Goal: Information Seeking & Learning: Learn about a topic

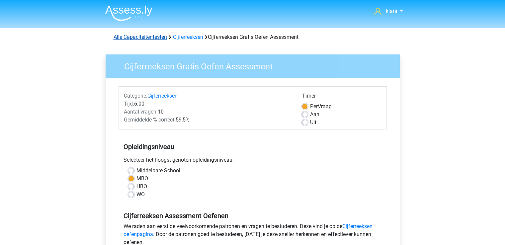
click at [149, 38] on link "Alle Capaciteitentesten" at bounding box center [140, 37] width 53 height 6
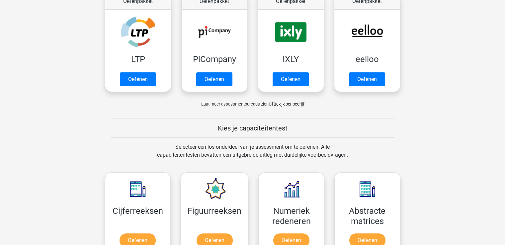
scroll to position [131, 0]
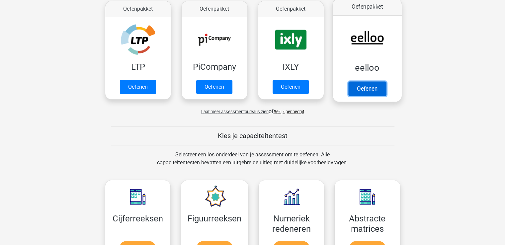
click at [377, 84] on link "Oefenen" at bounding box center [367, 88] width 38 height 15
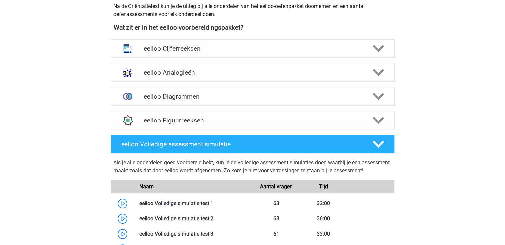
scroll to position [236, 0]
click at [383, 75] on icon at bounding box center [378, 72] width 12 height 12
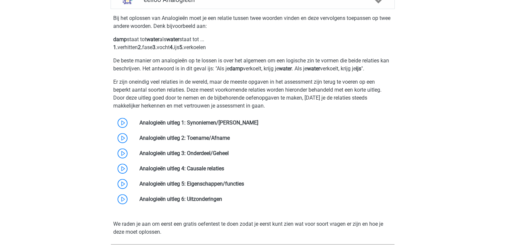
scroll to position [309, 0]
click at [258, 120] on link at bounding box center [258, 122] width 0 height 6
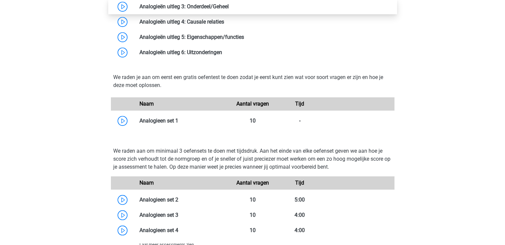
scroll to position [456, 0]
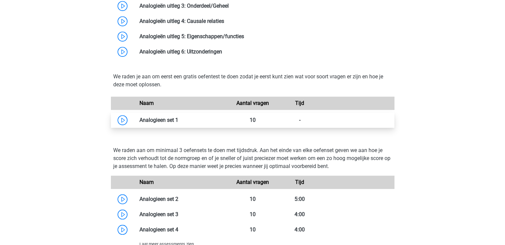
click at [178, 119] on link at bounding box center [178, 120] width 0 height 6
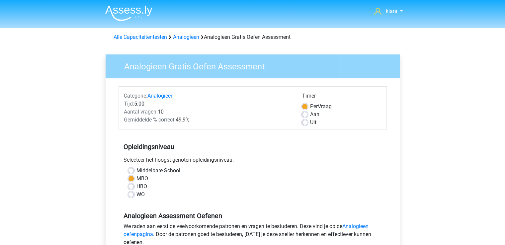
scroll to position [102, 0]
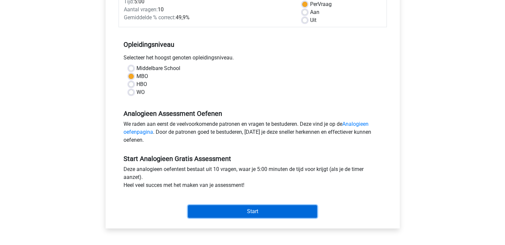
click at [255, 211] on input "Start" at bounding box center [252, 211] width 129 height 13
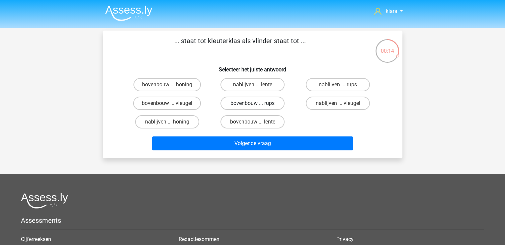
click at [268, 100] on label "bovenbouw ... rups" at bounding box center [252, 103] width 64 height 13
click at [257, 103] on input "bovenbouw ... rups" at bounding box center [254, 105] width 4 height 4
radio input "true"
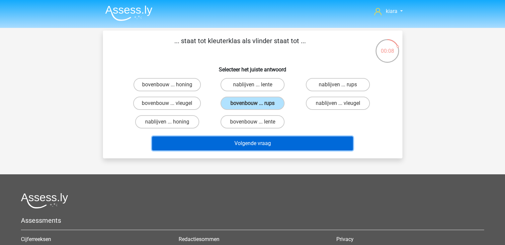
click at [305, 141] on button "Volgende vraag" at bounding box center [252, 143] width 201 height 14
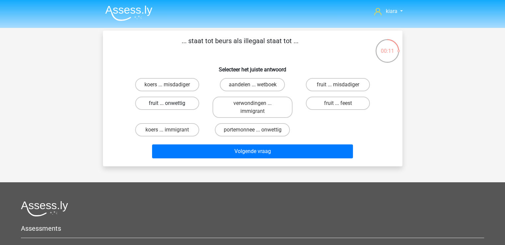
click at [182, 105] on label "fruit ... onwettig" at bounding box center [167, 103] width 64 height 13
click at [171, 105] on input "fruit ... onwettig" at bounding box center [169, 105] width 4 height 4
radio input "true"
click at [348, 81] on label "fruit ... misdadiger" at bounding box center [338, 84] width 64 height 13
click at [342, 85] on input "fruit ... misdadiger" at bounding box center [340, 87] width 4 height 4
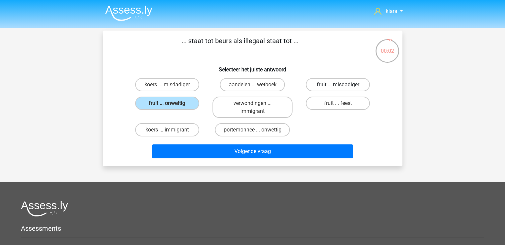
radio input "true"
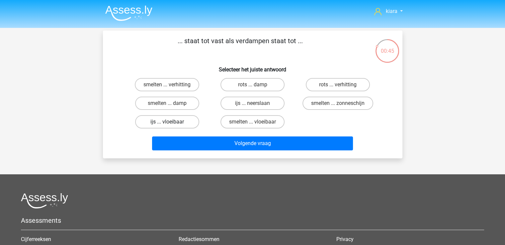
click at [180, 123] on label "ijs ... vloeibaar" at bounding box center [167, 121] width 64 height 13
click at [171, 123] on input "ijs ... vloeibaar" at bounding box center [169, 124] width 4 height 4
radio input "true"
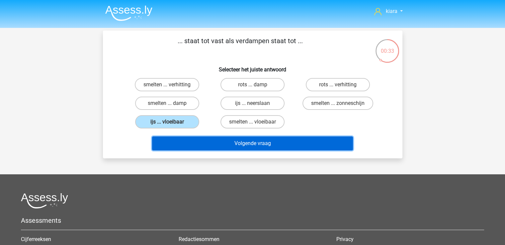
click at [308, 137] on button "Volgende vraag" at bounding box center [252, 143] width 201 height 14
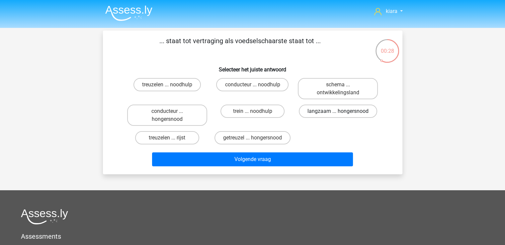
click at [325, 110] on label "langzaam ... hongersnood" at bounding box center [338, 111] width 78 height 13
click at [338, 111] on input "langzaam ... hongersnood" at bounding box center [340, 113] width 4 height 4
radio input "true"
click at [181, 84] on label "treuzelen ... noodhulp" at bounding box center [166, 84] width 67 height 13
click at [171, 85] on input "treuzelen ... noodhulp" at bounding box center [169, 87] width 4 height 4
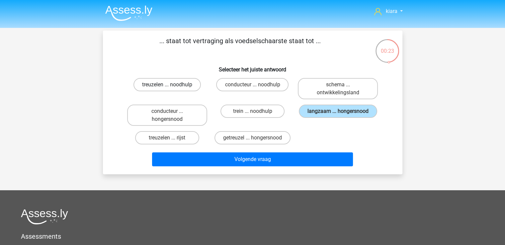
radio input "true"
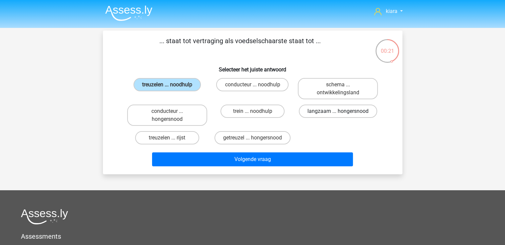
click at [321, 106] on label "langzaam ... hongersnood" at bounding box center [338, 111] width 78 height 13
click at [338, 111] on input "langzaam ... hongersnood" at bounding box center [340, 113] width 4 height 4
radio input "true"
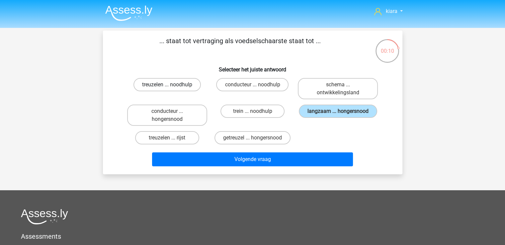
click at [181, 89] on label "treuzelen ... noodhulp" at bounding box center [166, 84] width 67 height 13
click at [171, 89] on input "treuzelen ... noodhulp" at bounding box center [169, 87] width 4 height 4
radio input "true"
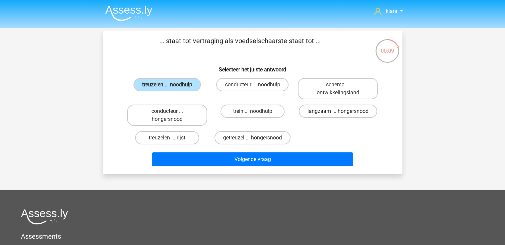
click at [348, 116] on label "langzaam ... hongersnood" at bounding box center [338, 111] width 78 height 13
click at [342, 115] on input "langzaam ... hongersnood" at bounding box center [340, 113] width 4 height 4
radio input "true"
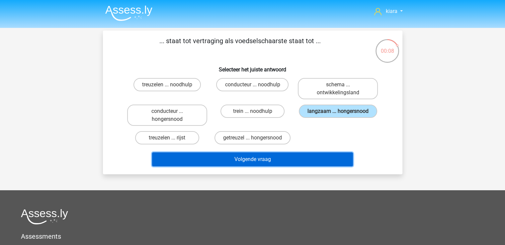
click at [321, 157] on button "Volgende vraag" at bounding box center [252, 159] width 201 height 14
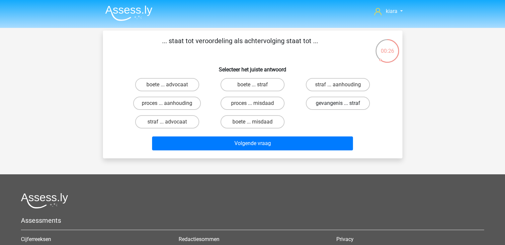
click at [342, 101] on label "gevangenis ... straf" at bounding box center [338, 103] width 64 height 13
click at [342, 103] on input "gevangenis ... straf" at bounding box center [340, 105] width 4 height 4
radio input "true"
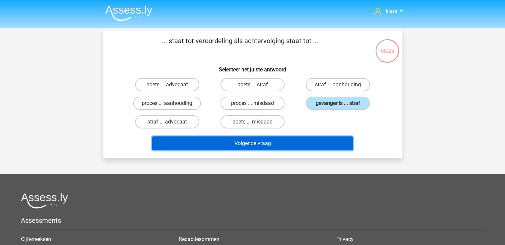
click at [308, 143] on button "Volgende vraag" at bounding box center [252, 143] width 201 height 14
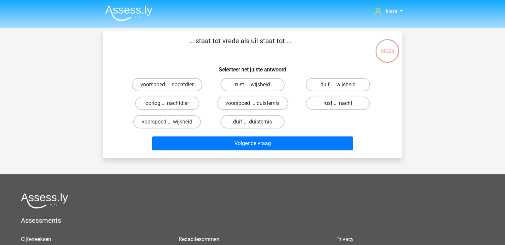
click at [355, 103] on label "rust ... nacht" at bounding box center [338, 103] width 64 height 13
click at [342, 103] on input "rust ... nacht" at bounding box center [340, 105] width 4 height 4
radio input "true"
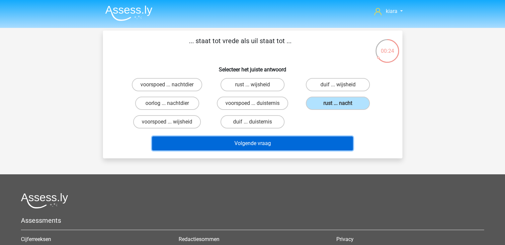
click at [320, 141] on button "Volgende vraag" at bounding box center [252, 143] width 201 height 14
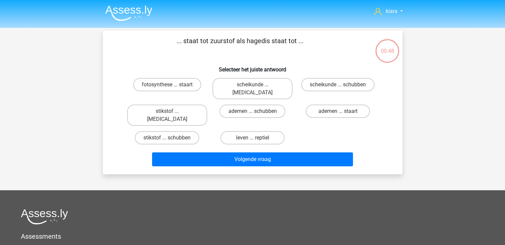
scroll to position [1, 0]
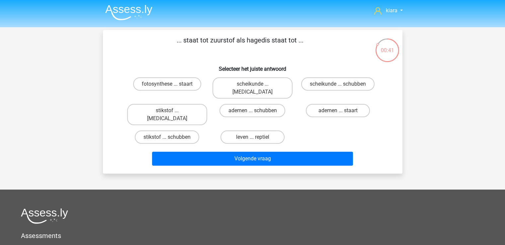
click at [255, 137] on input "leven ... reptiel" at bounding box center [254, 139] width 4 height 4
radio input "true"
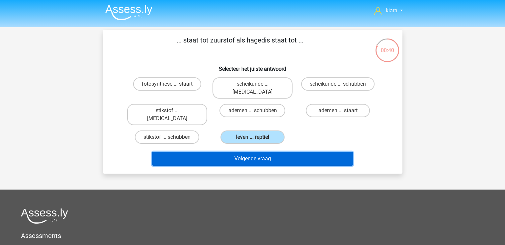
click at [262, 152] on button "Volgende vraag" at bounding box center [252, 159] width 201 height 14
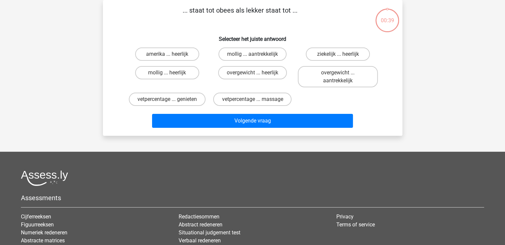
scroll to position [0, 0]
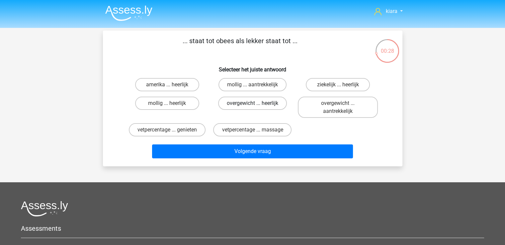
click at [271, 104] on label "overgewicht ... heerlijk" at bounding box center [252, 103] width 69 height 13
click at [257, 104] on input "overgewicht ... heerlijk" at bounding box center [254, 105] width 4 height 4
radio input "true"
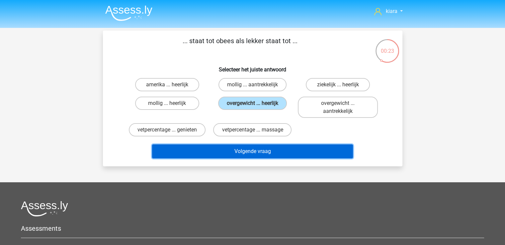
click at [297, 152] on button "Volgende vraag" at bounding box center [252, 151] width 201 height 14
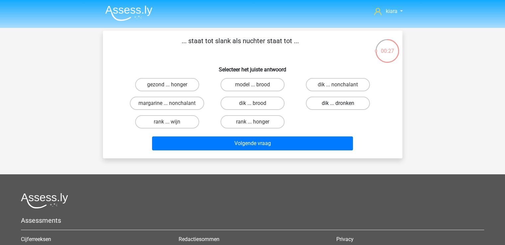
click at [344, 103] on label "dik ... dronken" at bounding box center [338, 103] width 64 height 13
click at [342, 103] on input "dik ... dronken" at bounding box center [340, 105] width 4 height 4
radio input "true"
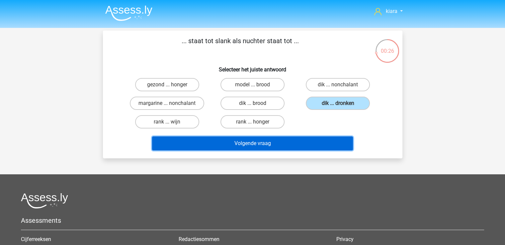
click at [322, 143] on button "Volgende vraag" at bounding box center [252, 143] width 201 height 14
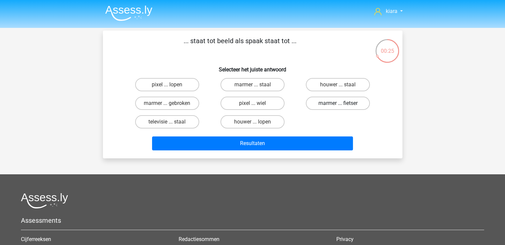
click at [346, 104] on label "marmer ... fietser" at bounding box center [338, 103] width 64 height 13
click at [342, 104] on input "marmer ... fietser" at bounding box center [340, 105] width 4 height 4
radio input "true"
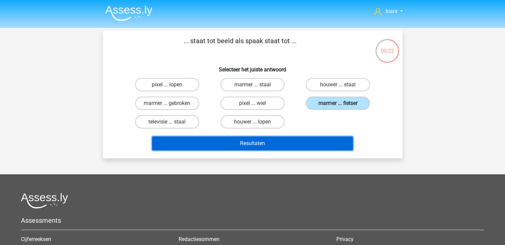
click at [290, 139] on button "Resultaten" at bounding box center [252, 143] width 201 height 14
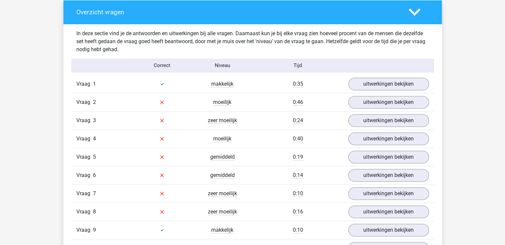
scroll to position [392, 0]
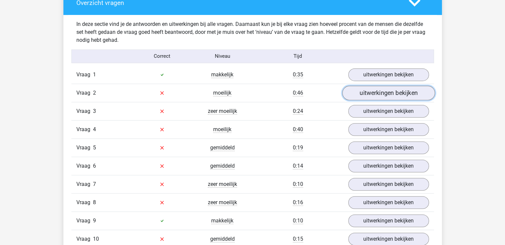
click at [387, 95] on link "uitwerkingen bekijken" at bounding box center [388, 93] width 93 height 15
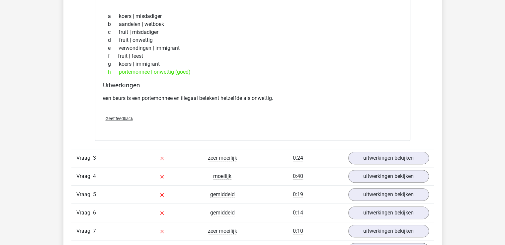
scroll to position [511, 0]
click at [402, 155] on link "uitwerkingen bekijken" at bounding box center [388, 157] width 93 height 15
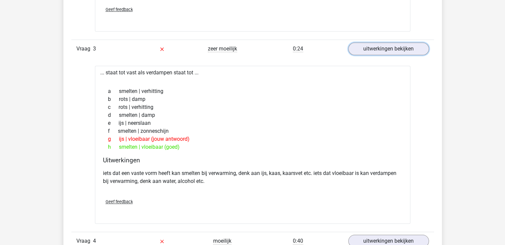
scroll to position [621, 0]
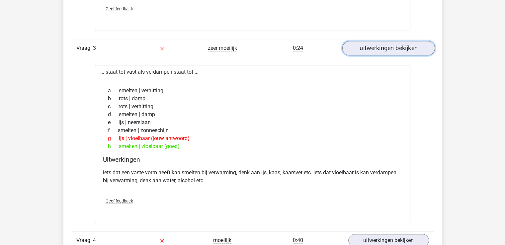
click at [379, 44] on link "uitwerkingen bekijken" at bounding box center [388, 48] width 93 height 15
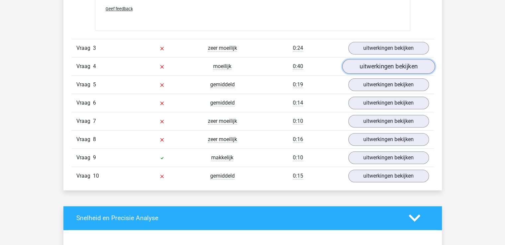
click at [370, 66] on link "uitwerkingen bekijken" at bounding box center [388, 66] width 93 height 15
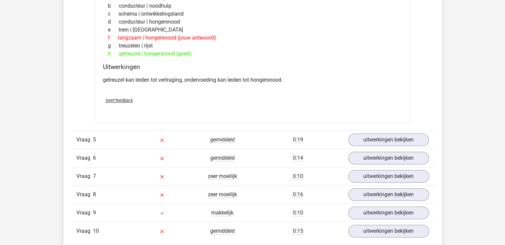
scroll to position [739, 0]
click at [380, 134] on link "uitwerkingen bekijken" at bounding box center [388, 139] width 93 height 15
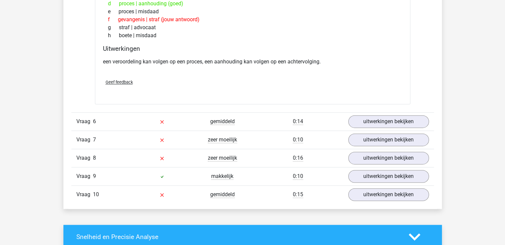
scroll to position [948, 0]
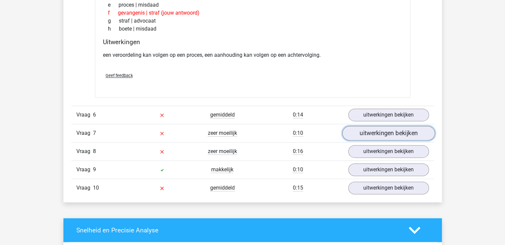
click at [378, 132] on link "uitwerkingen bekijken" at bounding box center [388, 133] width 93 height 15
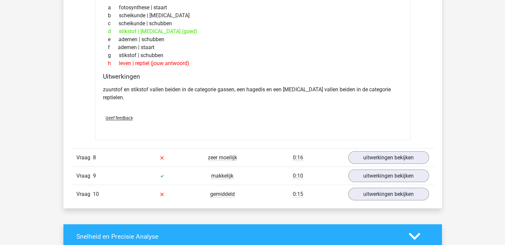
scroll to position [1116, 0]
click at [377, 150] on link "uitwerkingen bekijken" at bounding box center [388, 157] width 93 height 15
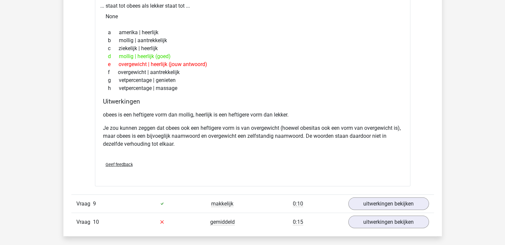
scroll to position [1293, 0]
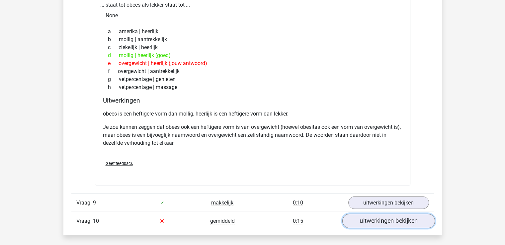
click at [374, 214] on link "uitwerkingen bekijken" at bounding box center [388, 221] width 93 height 15
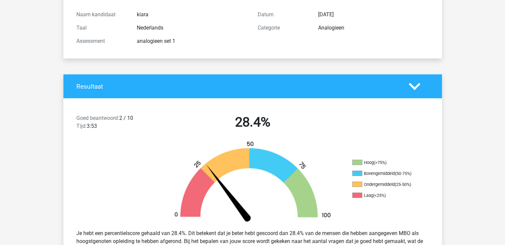
scroll to position [74, 0]
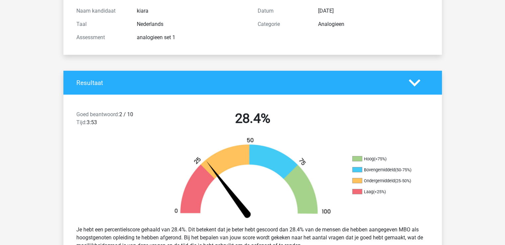
click at [417, 85] on icon at bounding box center [415, 83] width 12 height 12
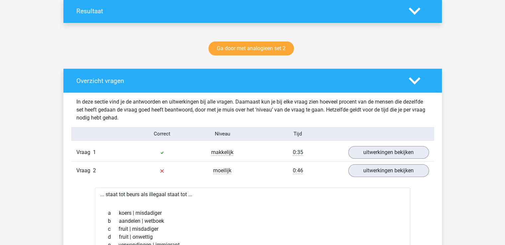
scroll to position [146, 0]
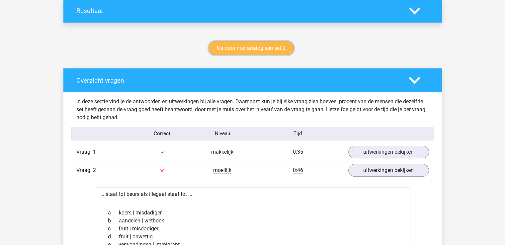
click at [257, 47] on link "Ga door met analogieen set 2" at bounding box center [250, 48] width 85 height 14
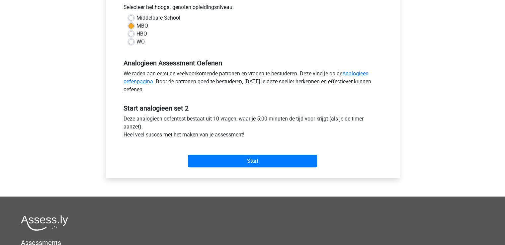
scroll to position [147, 0]
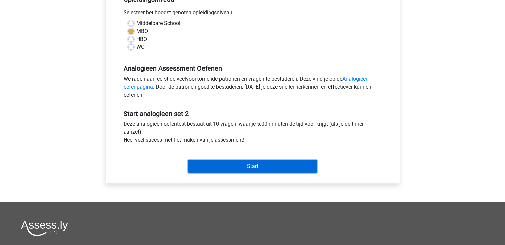
click at [248, 162] on input "Start" at bounding box center [252, 166] width 129 height 13
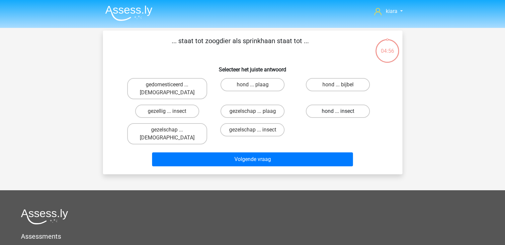
click at [348, 106] on label "hond ... insect" at bounding box center [338, 111] width 64 height 13
click at [342, 111] on input "hond ... insect" at bounding box center [340, 113] width 4 height 4
radio input "true"
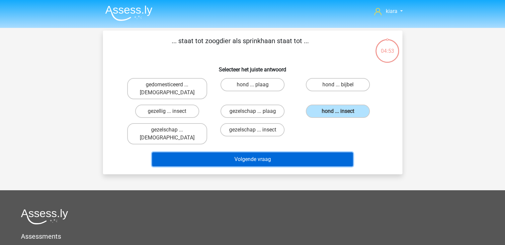
click at [298, 152] on button "Volgende vraag" at bounding box center [252, 159] width 201 height 14
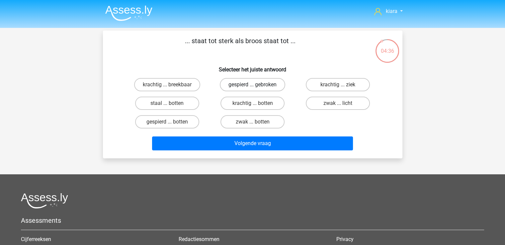
click at [264, 87] on label "gespierd ... gebroken" at bounding box center [252, 84] width 65 height 13
click at [257, 87] on input "gespierd ... gebroken" at bounding box center [254, 87] width 4 height 4
radio input "true"
click at [175, 81] on label "krachtig ... breekbaar" at bounding box center [167, 84] width 66 height 13
click at [171, 85] on input "krachtig ... breekbaar" at bounding box center [169, 87] width 4 height 4
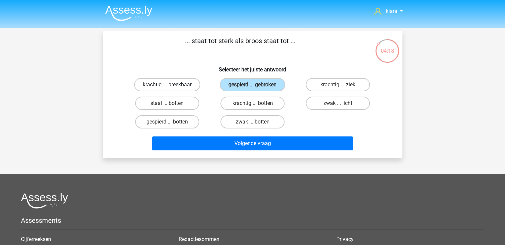
radio input "true"
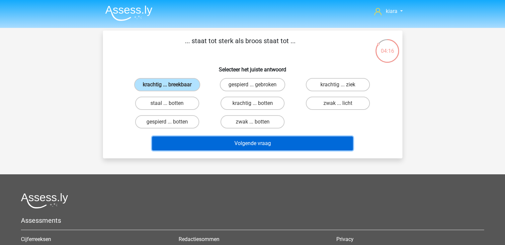
click at [293, 145] on button "Volgende vraag" at bounding box center [252, 143] width 201 height 14
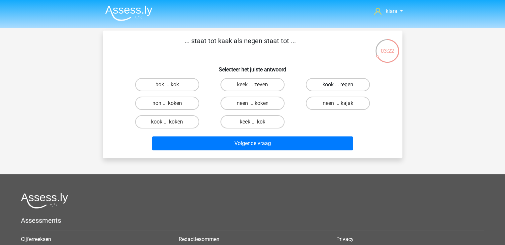
click at [351, 83] on label "kook ... regen" at bounding box center [338, 84] width 64 height 13
click at [342, 85] on input "kook ... regen" at bounding box center [340, 87] width 4 height 4
radio input "true"
click at [268, 82] on label "keek ... zeven" at bounding box center [252, 84] width 64 height 13
click at [257, 85] on input "keek ... zeven" at bounding box center [254, 87] width 4 height 4
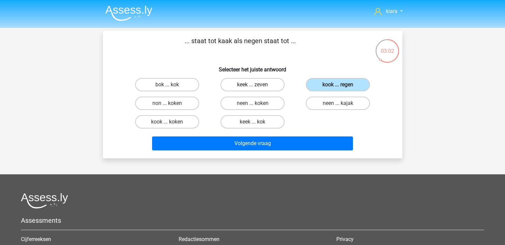
radio input "true"
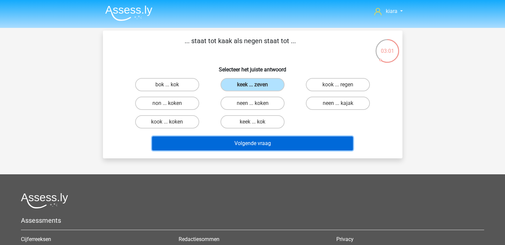
click at [279, 141] on button "Volgende vraag" at bounding box center [252, 143] width 201 height 14
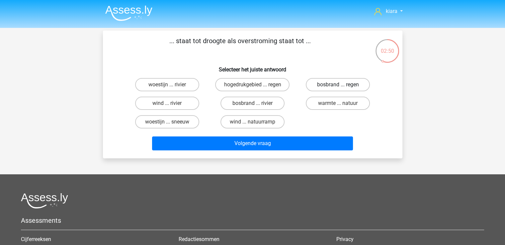
click at [341, 84] on label "bosbrand ... regen" at bounding box center [338, 84] width 64 height 13
click at [341, 85] on input "bosbrand ... regen" at bounding box center [340, 87] width 4 height 4
radio input "true"
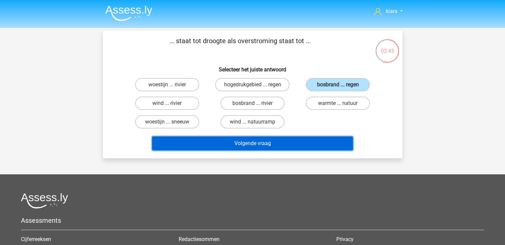
click at [315, 138] on button "Volgende vraag" at bounding box center [252, 143] width 201 height 14
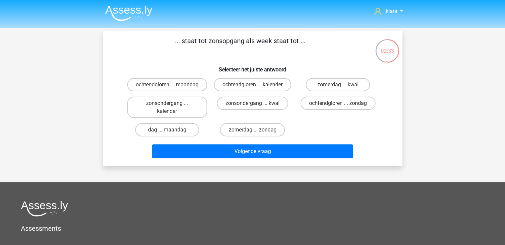
click at [263, 86] on label "ochtendgloren ... kalender" at bounding box center [252, 84] width 77 height 13
click at [257, 86] on input "ochtendgloren ... kalender" at bounding box center [254, 87] width 4 height 4
radio input "true"
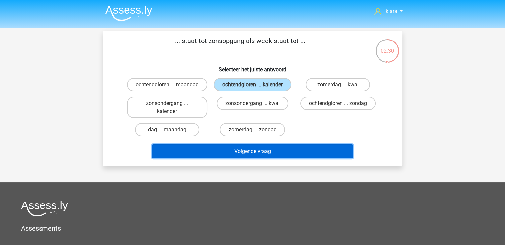
click at [268, 149] on button "Volgende vraag" at bounding box center [252, 151] width 201 height 14
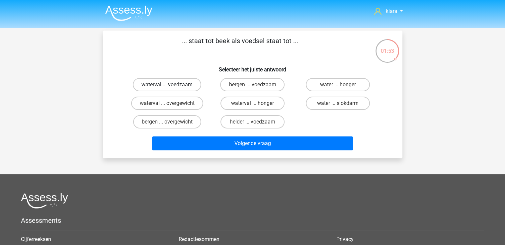
click at [185, 80] on label "waterval ... voedzaam" at bounding box center [167, 84] width 68 height 13
click at [171, 85] on input "waterval ... voedzaam" at bounding box center [169, 87] width 4 height 4
radio input "true"
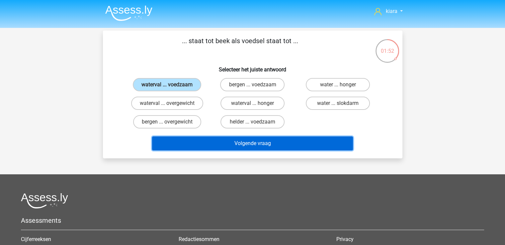
drag, startPoint x: 295, startPoint y: 145, endPoint x: 301, endPoint y: 146, distance: 6.0
click at [301, 146] on button "Volgende vraag" at bounding box center [252, 143] width 201 height 14
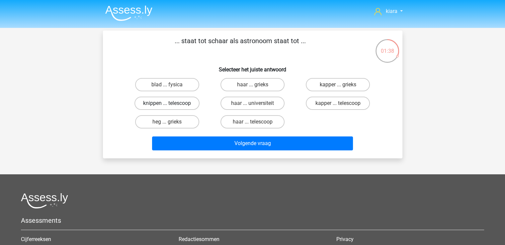
click at [181, 104] on label "knippen ... telescoop" at bounding box center [166, 103] width 65 height 13
click at [171, 104] on input "knippen ... telescoop" at bounding box center [169, 105] width 4 height 4
radio input "true"
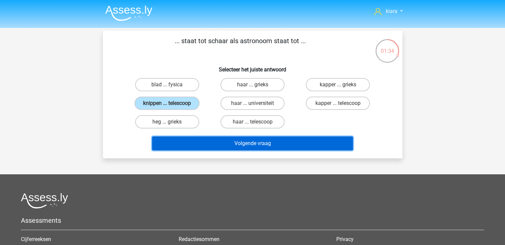
click at [214, 140] on button "Volgende vraag" at bounding box center [252, 143] width 201 height 14
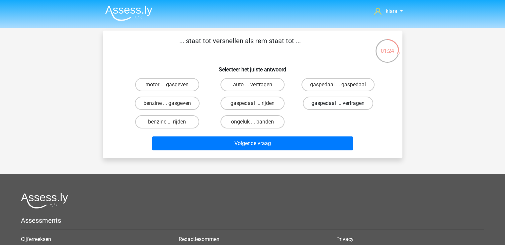
click at [340, 102] on label "gaspedaal ... vertragen" at bounding box center [338, 103] width 70 height 13
click at [340, 103] on input "gaspedaal ... vertragen" at bounding box center [340, 105] width 4 height 4
radio input "true"
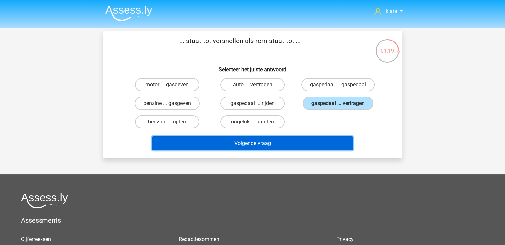
click at [294, 139] on button "Volgende vraag" at bounding box center [252, 143] width 201 height 14
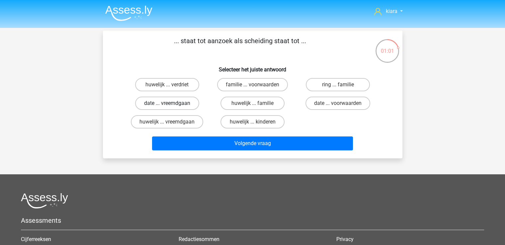
click at [183, 102] on label "date ... vreemdgaan" at bounding box center [167, 103] width 64 height 13
click at [171, 103] on input "date ... vreemdgaan" at bounding box center [169, 105] width 4 height 4
radio input "true"
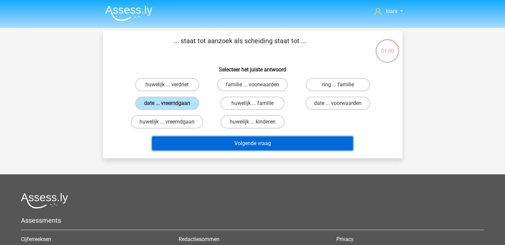
click at [225, 142] on button "Volgende vraag" at bounding box center [252, 143] width 201 height 14
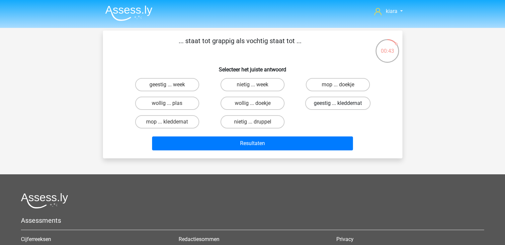
click at [332, 103] on label "geestig ... kleddernat" at bounding box center [337, 103] width 65 height 13
click at [338, 103] on input "geestig ... kleddernat" at bounding box center [340, 105] width 4 height 4
radio input "true"
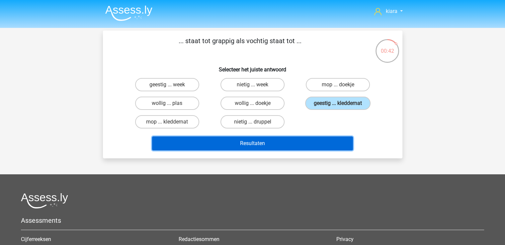
click at [300, 139] on button "Resultaten" at bounding box center [252, 143] width 201 height 14
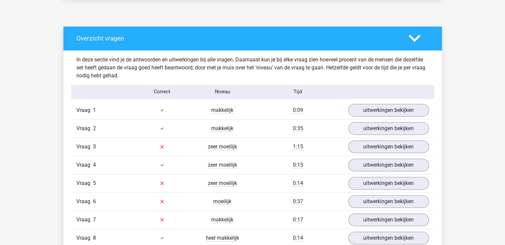
scroll to position [341, 0]
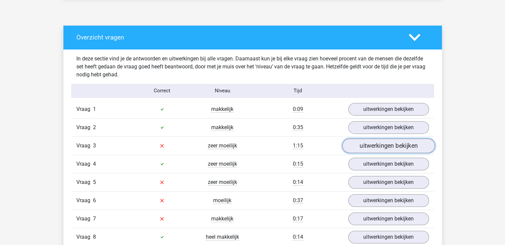
click at [392, 148] on link "uitwerkingen bekijken" at bounding box center [388, 145] width 93 height 15
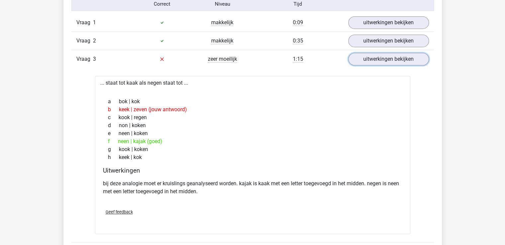
scroll to position [431, 0]
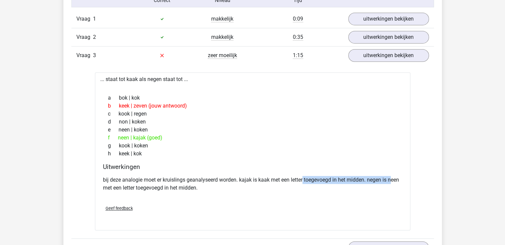
drag, startPoint x: 392, startPoint y: 183, endPoint x: 304, endPoint y: 177, distance: 87.8
click at [304, 177] on p "bij deze analogie moet er kruislings geanalyseerd worden. kajak is kaak met een…" at bounding box center [252, 184] width 299 height 16
click at [321, 201] on div "Geef feedback" at bounding box center [252, 208] width 305 height 17
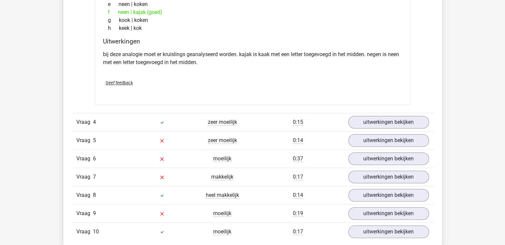
scroll to position [562, 0]
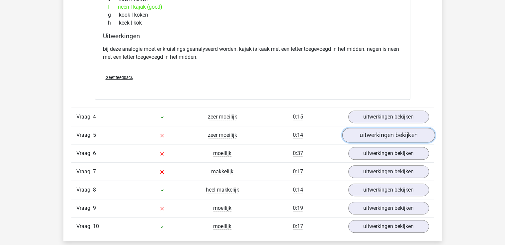
click at [370, 134] on link "uitwerkingen bekijken" at bounding box center [388, 135] width 93 height 15
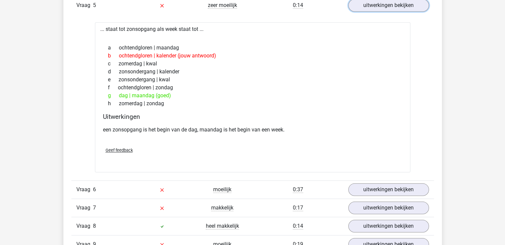
scroll to position [718, 0]
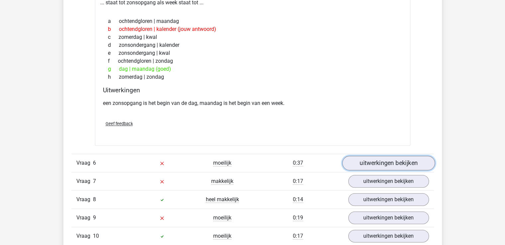
click at [384, 157] on link "uitwerkingen bekijken" at bounding box center [388, 163] width 93 height 15
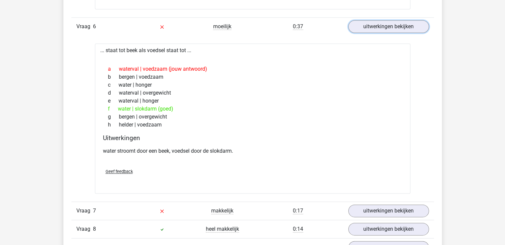
scroll to position [854, 0]
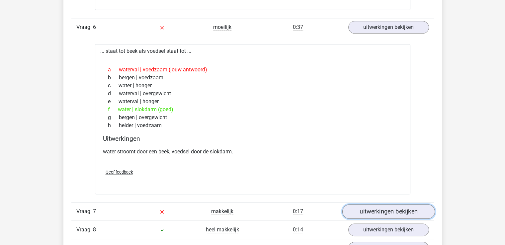
click at [390, 212] on link "uitwerkingen bekijken" at bounding box center [388, 211] width 93 height 15
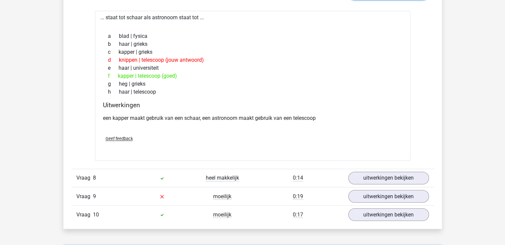
scroll to position [1072, 0]
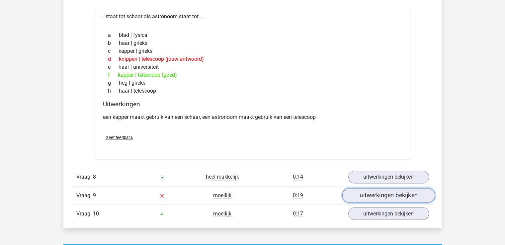
click at [396, 196] on link "uitwerkingen bekijken" at bounding box center [388, 195] width 93 height 15
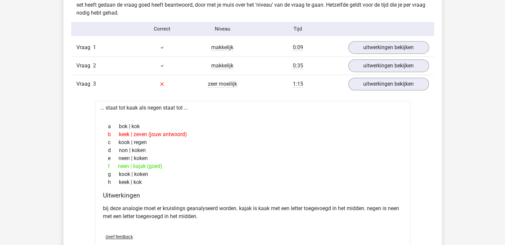
scroll to position [402, 0]
click at [374, 85] on link "uitwerkingen bekijken" at bounding box center [388, 84] width 93 height 15
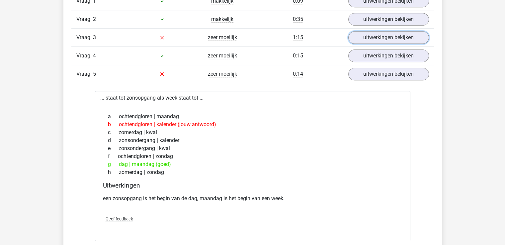
scroll to position [451, 0]
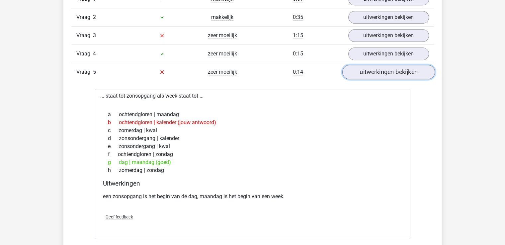
click at [370, 74] on link "uitwerkingen bekijken" at bounding box center [388, 72] width 93 height 15
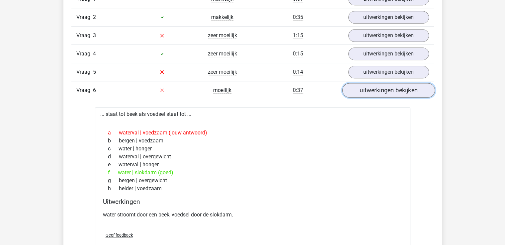
click at [378, 88] on link "uitwerkingen bekijken" at bounding box center [388, 90] width 93 height 15
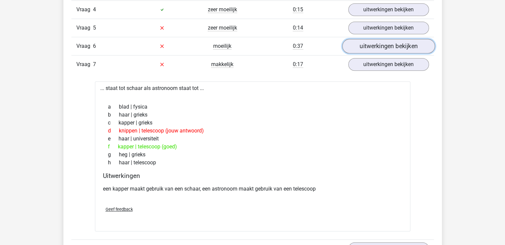
scroll to position [498, 0]
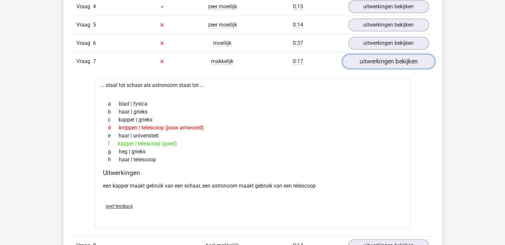
click at [378, 61] on link "uitwerkingen bekijken" at bounding box center [388, 61] width 93 height 15
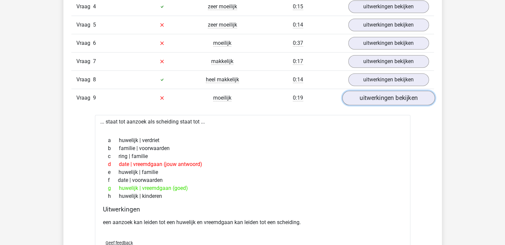
click at [361, 97] on link "uitwerkingen bekijken" at bounding box center [388, 98] width 93 height 15
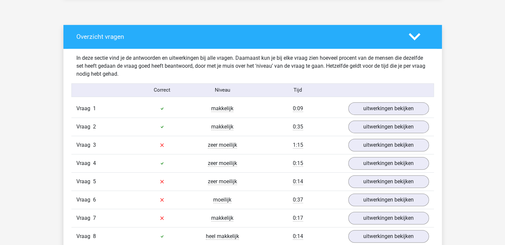
scroll to position [341, 0]
